Goal: Information Seeking & Learning: Learn about a topic

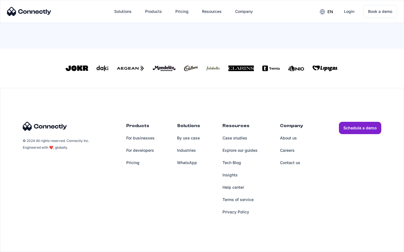
scroll to position [246, 0]
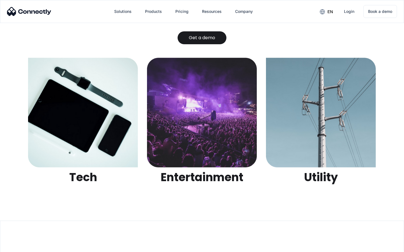
scroll to position [1769, 0]
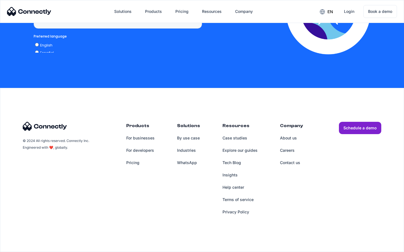
scroll to position [425, 0]
